Goal: Task Accomplishment & Management: Use online tool/utility

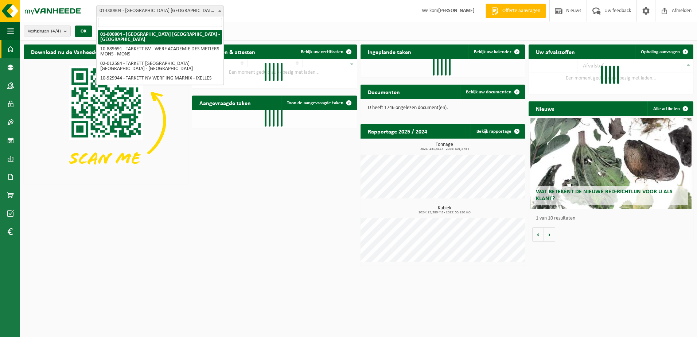
click at [147, 12] on span "01-000804 - [GEOGRAPHIC_DATA] [GEOGRAPHIC_DATA] - [GEOGRAPHIC_DATA]" at bounding box center [160, 11] width 127 height 10
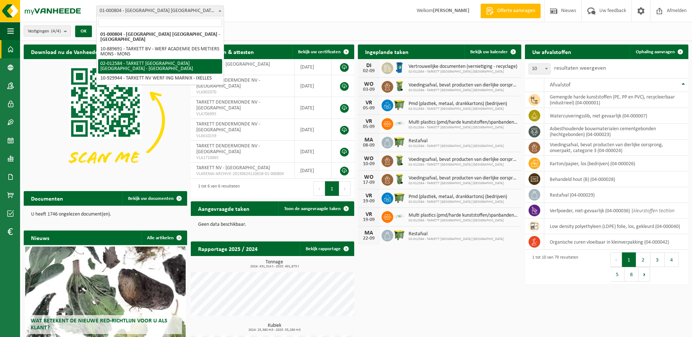
select select "2436"
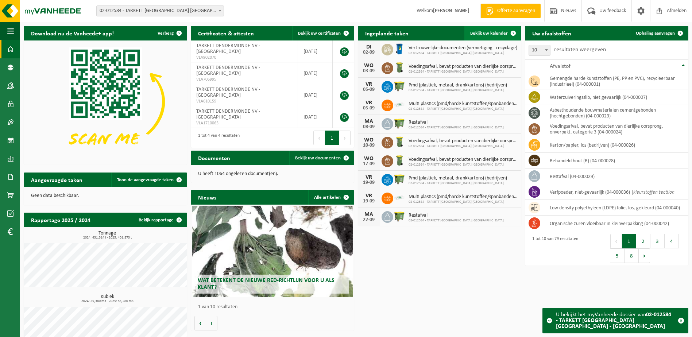
click at [493, 33] on span "Bekijk uw kalender" at bounding box center [489, 33] width 38 height 5
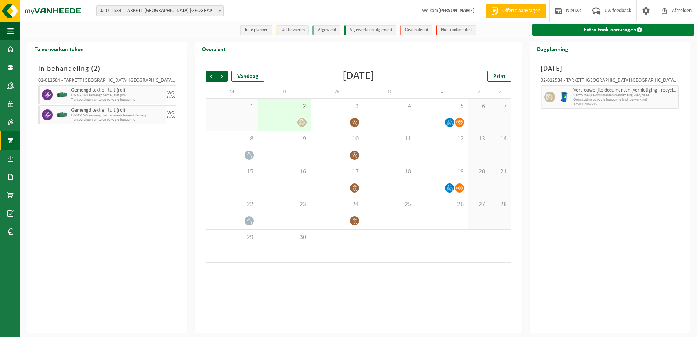
click at [589, 31] on link "Extra taak aanvragen" at bounding box center [613, 30] width 162 height 12
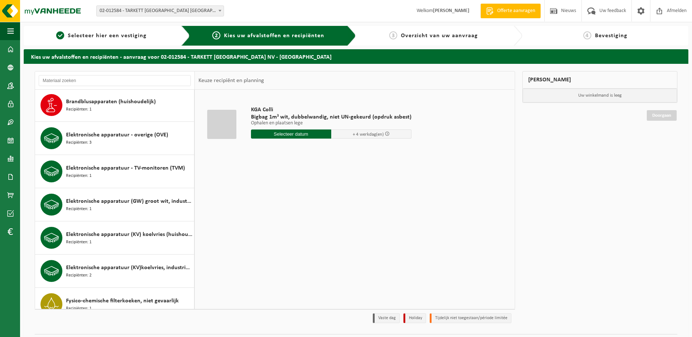
scroll to position [474, 0]
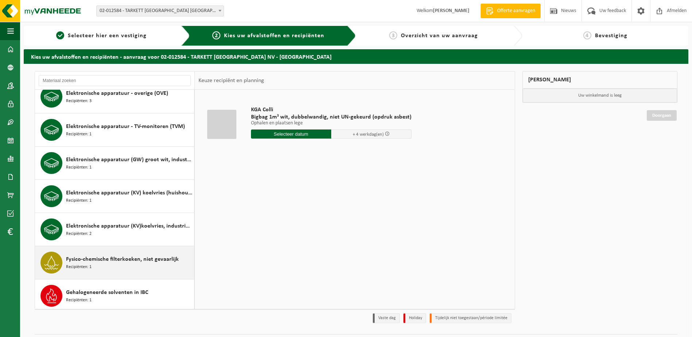
click at [149, 261] on span "Fysico-chemische filterkoeken, niet gevaarlijk" at bounding box center [122, 259] width 113 height 9
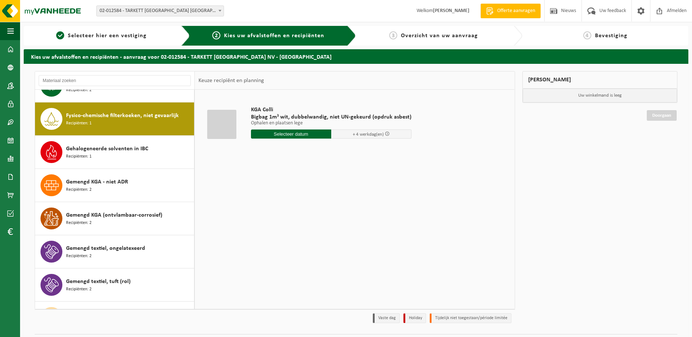
scroll to position [631, 0]
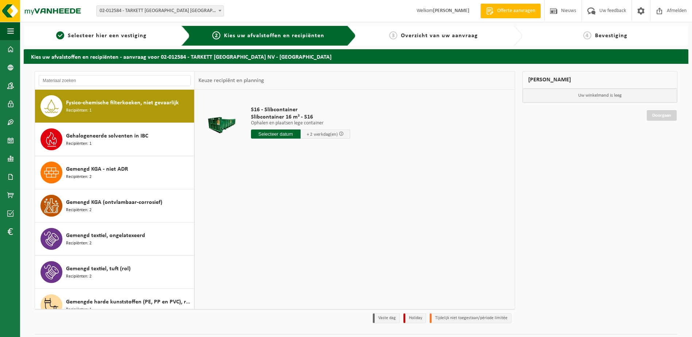
click at [281, 137] on input "text" at bounding box center [276, 133] width 50 height 9
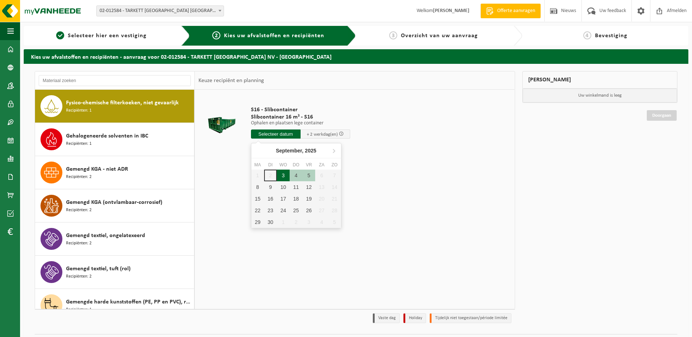
click at [282, 174] on div "3" at bounding box center [283, 176] width 13 height 12
type input "Van 2025-09-03"
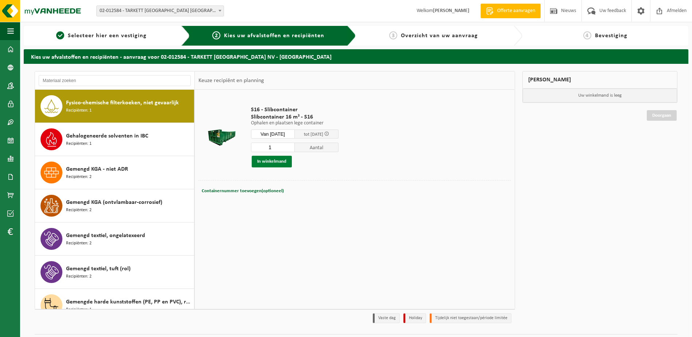
click at [267, 159] on button "In winkelmand" at bounding box center [272, 162] width 40 height 12
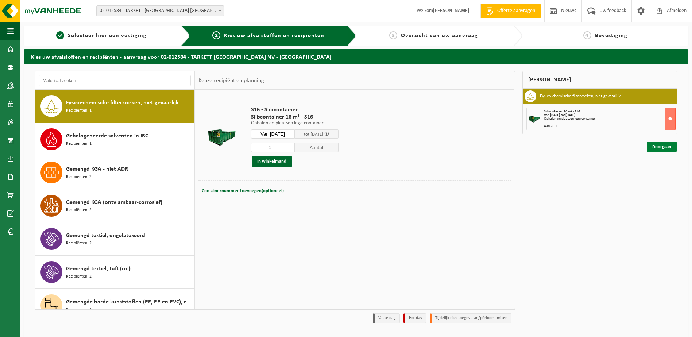
click at [656, 146] on link "Doorgaan" at bounding box center [662, 146] width 30 height 11
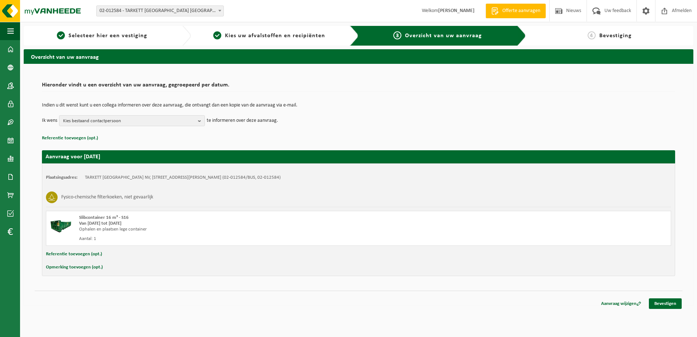
click at [79, 270] on button "Opmerking toevoegen (opt.)" at bounding box center [74, 267] width 57 height 9
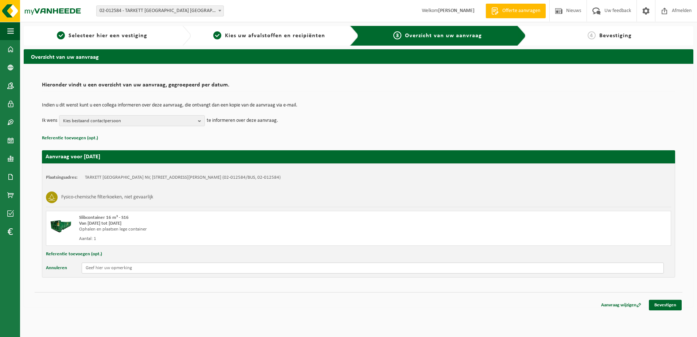
click at [109, 266] on input "text" at bounding box center [373, 268] width 582 height 11
type input "graag morgen afhalen, graag hetzelfde model container brengen"
click at [226, 290] on div "Hieronder vindt u een overzicht van uw aanvraag, gegroepeerd per datum. Indien …" at bounding box center [359, 185] width 670 height 243
click at [664, 304] on link "Bevestigen" at bounding box center [665, 305] width 33 height 11
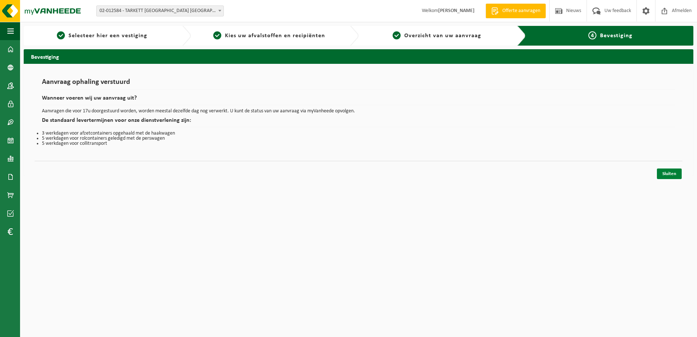
click at [666, 174] on link "Sluiten" at bounding box center [669, 173] width 25 height 11
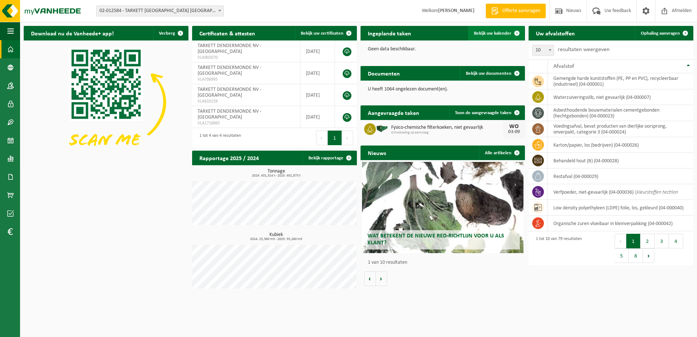
click at [493, 32] on span "Bekijk uw kalender" at bounding box center [493, 33] width 38 height 5
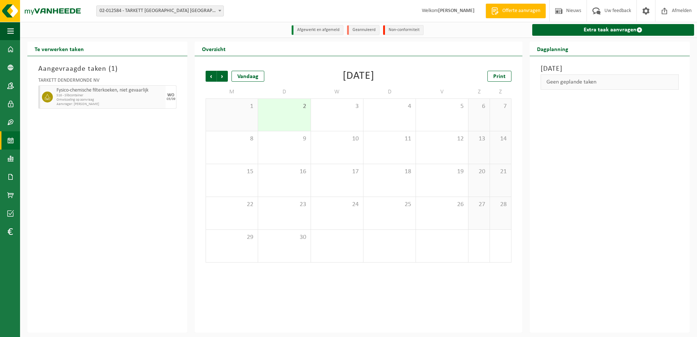
click at [284, 114] on div "2" at bounding box center [284, 115] width 52 height 32
click at [97, 99] on span "Omwisseling op aanvraag" at bounding box center [110, 100] width 107 height 4
